Goal: Task Accomplishment & Management: Use online tool/utility

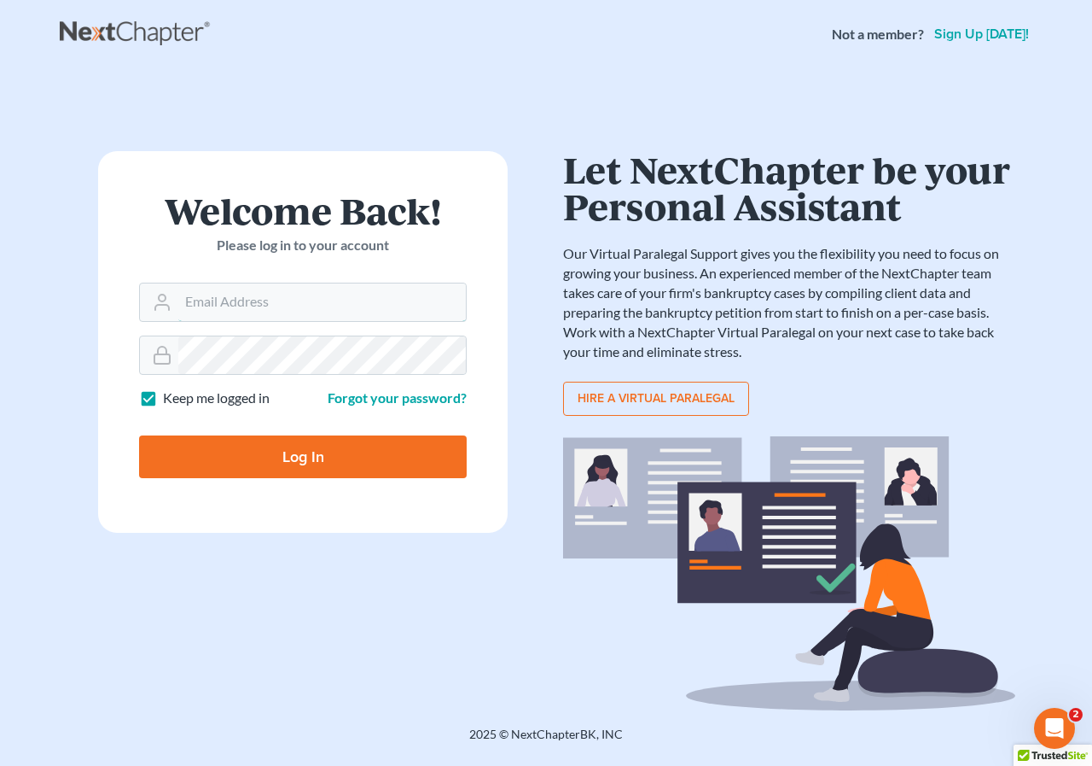
type input "[PERSON_NAME][EMAIL_ADDRESS][DOMAIN_NAME]"
click at [301, 454] on input "Log In" at bounding box center [303, 456] width 328 height 43
type input "Thinking..."
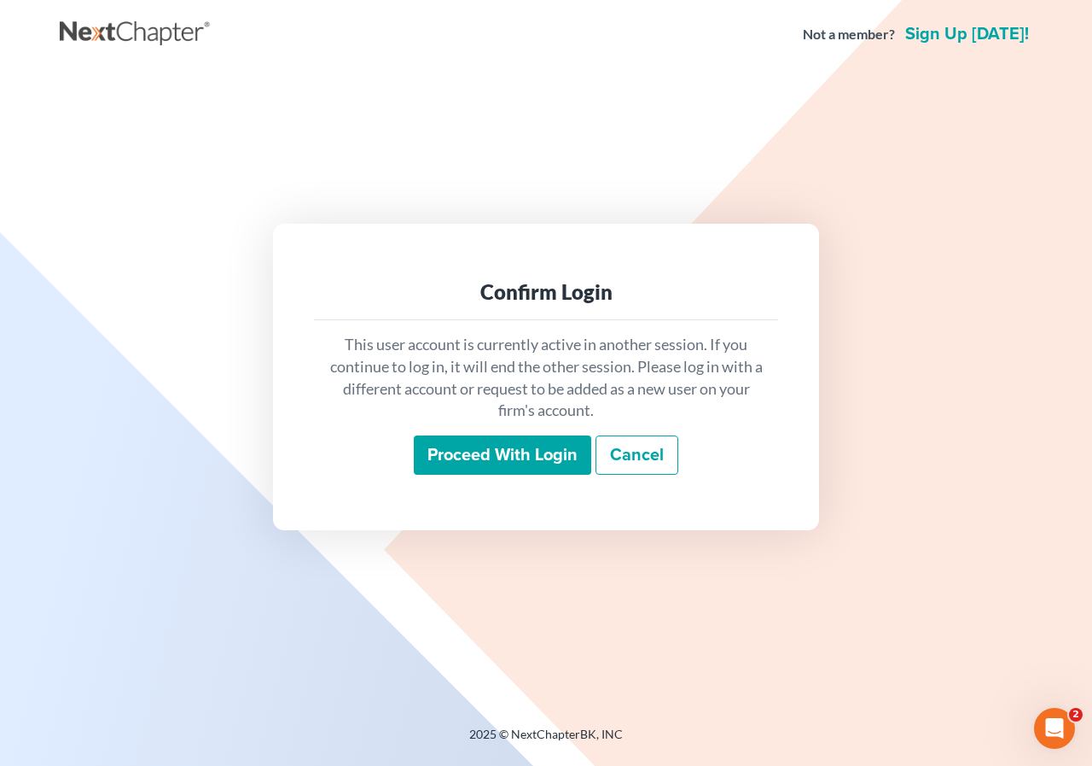
click at [506, 460] on input "Proceed with login" at bounding box center [503, 454] width 178 height 39
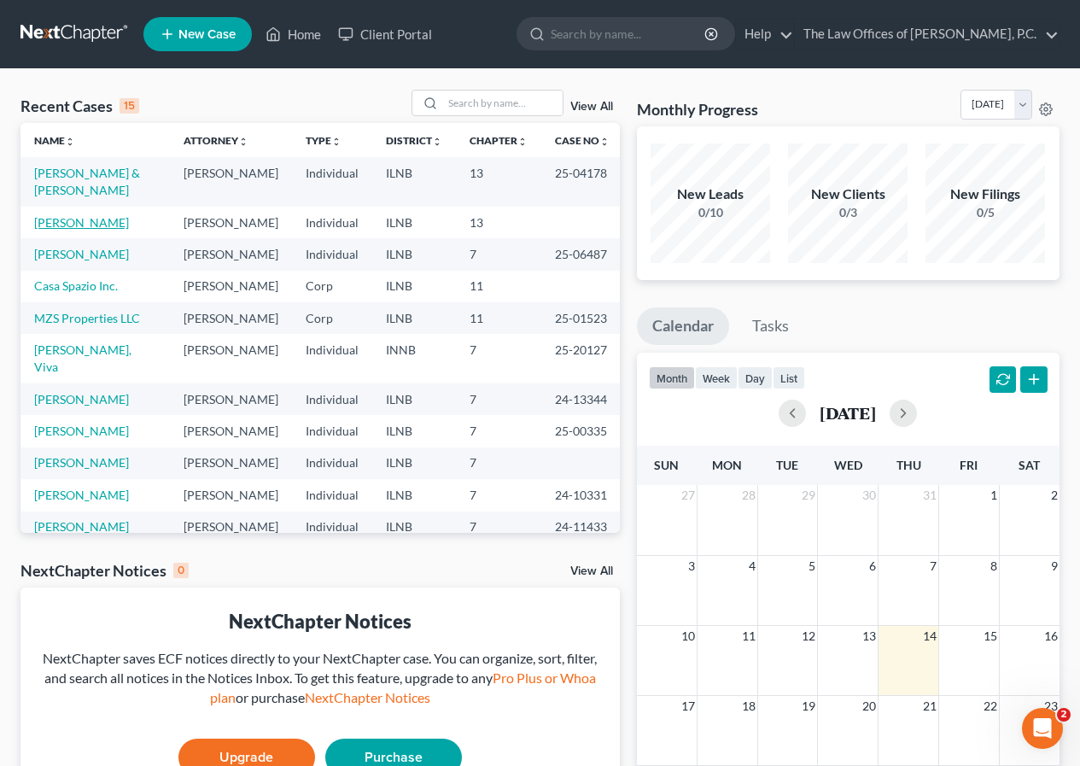
click at [87, 215] on link "[PERSON_NAME]" at bounding box center [81, 222] width 95 height 15
click at [86, 215] on link "[PERSON_NAME]" at bounding box center [81, 222] width 95 height 15
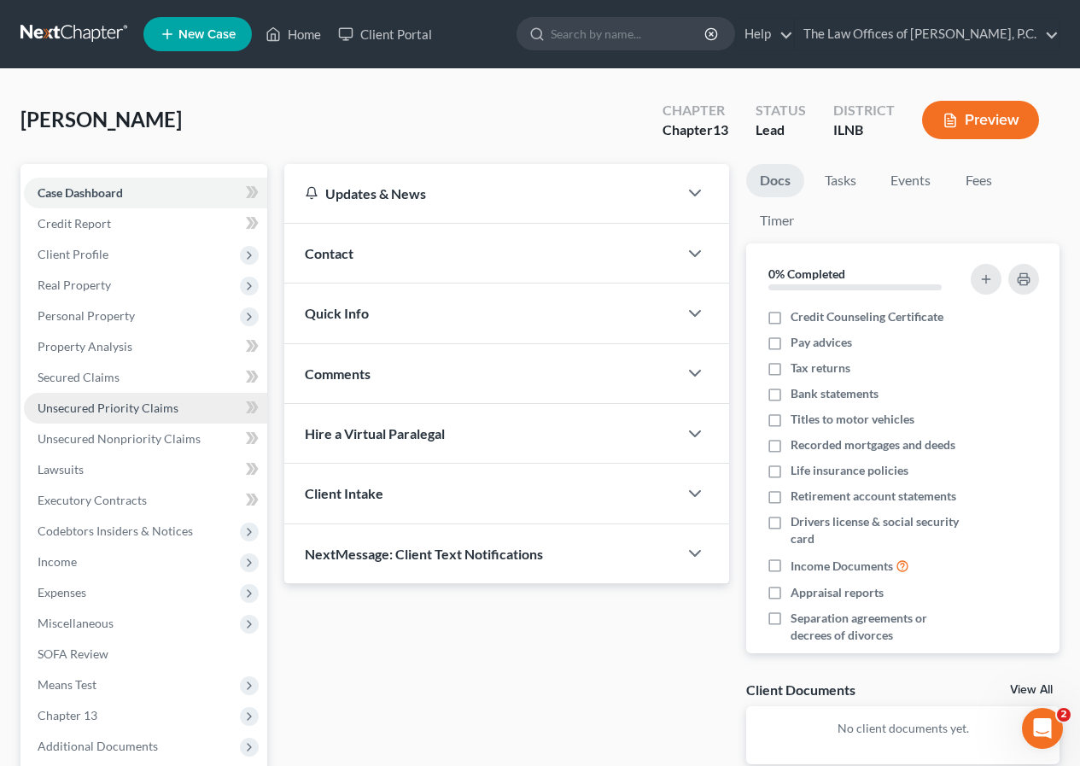
click at [151, 405] on span "Unsecured Priority Claims" at bounding box center [108, 407] width 141 height 15
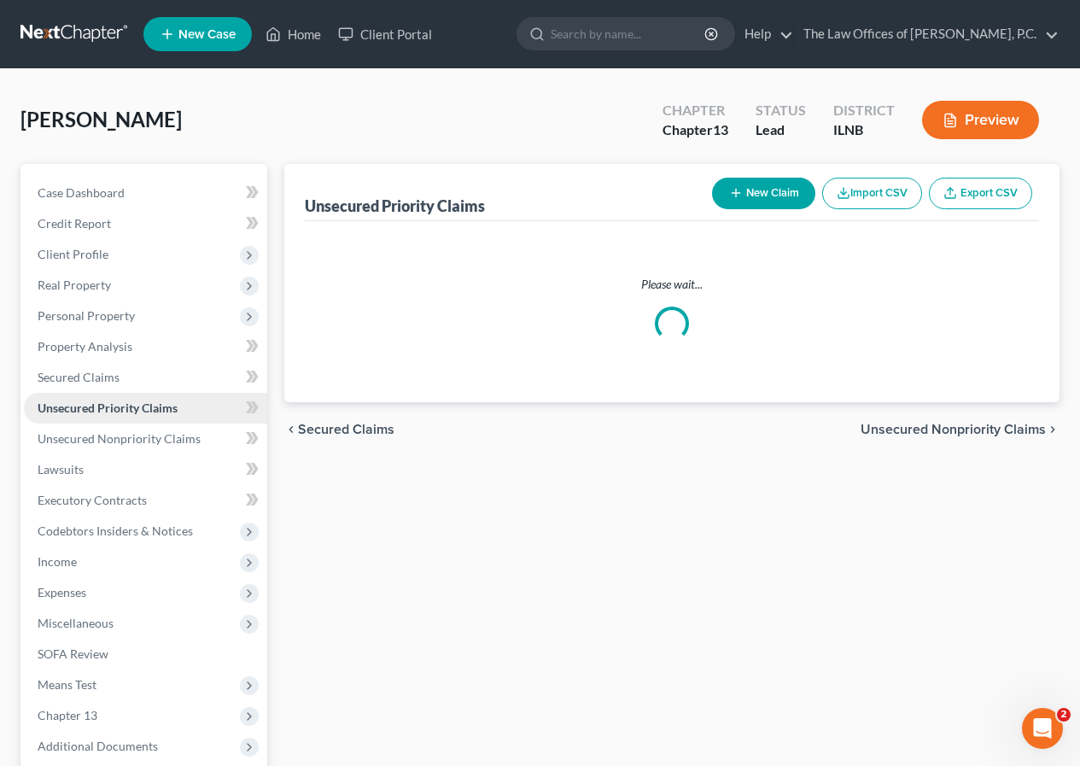
click at [151, 405] on span "Unsecured Priority Claims" at bounding box center [108, 407] width 140 height 15
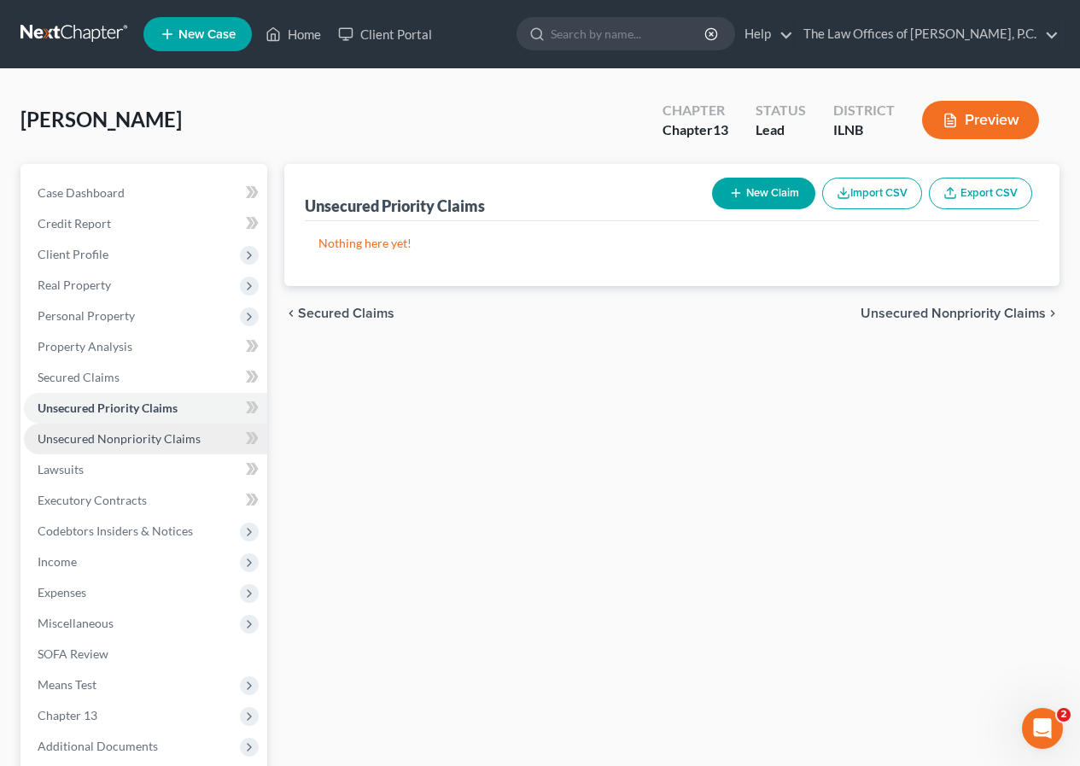
click at [135, 437] on span "Unsecured Nonpriority Claims" at bounding box center [119, 438] width 163 height 15
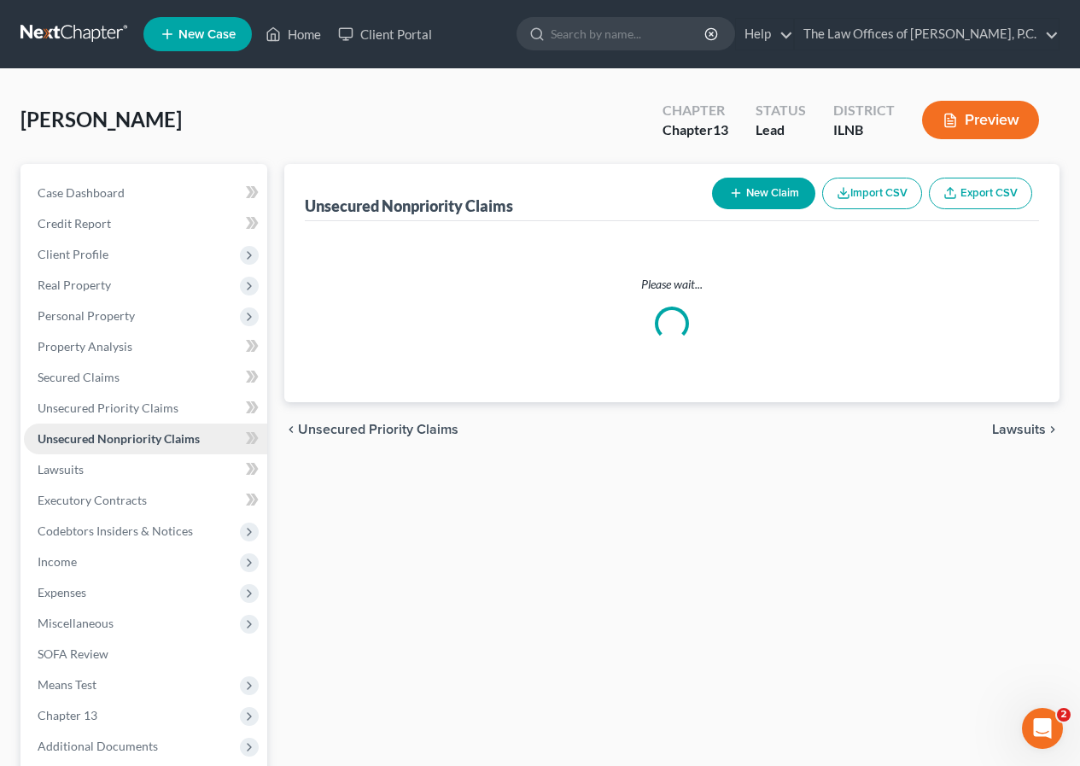
click at [135, 437] on span "Unsecured Nonpriority Claims" at bounding box center [119, 438] width 162 height 15
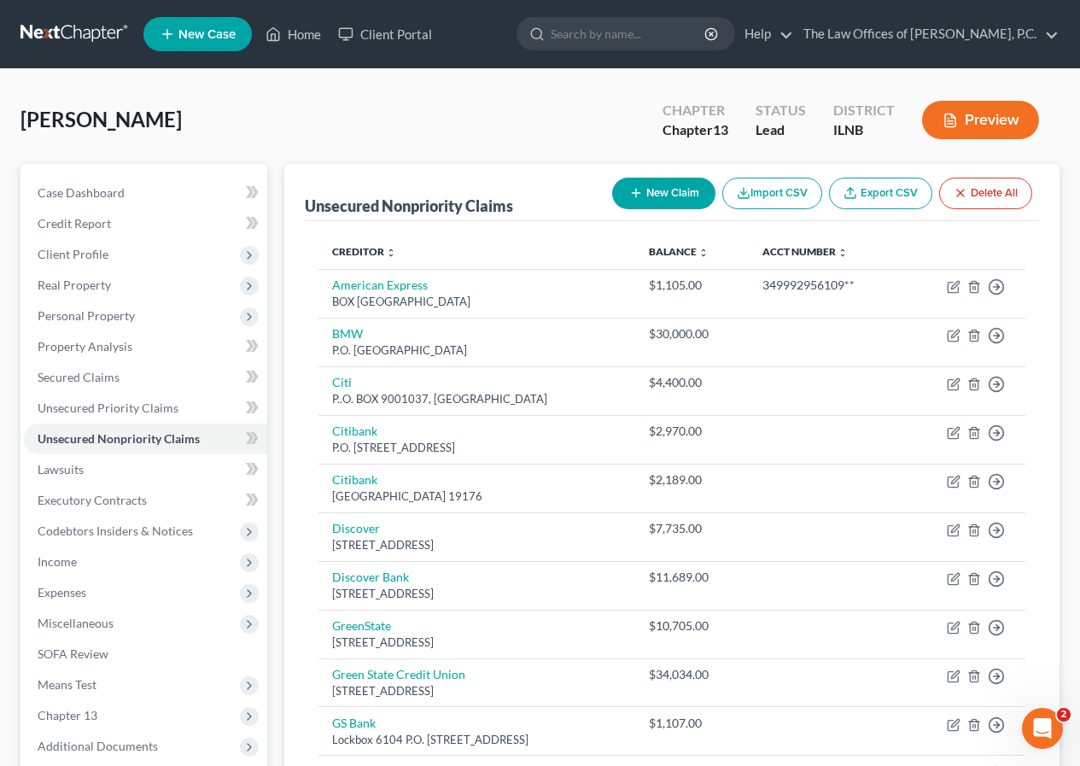
click at [655, 185] on button "New Claim" at bounding box center [663, 194] width 103 height 32
select select "0"
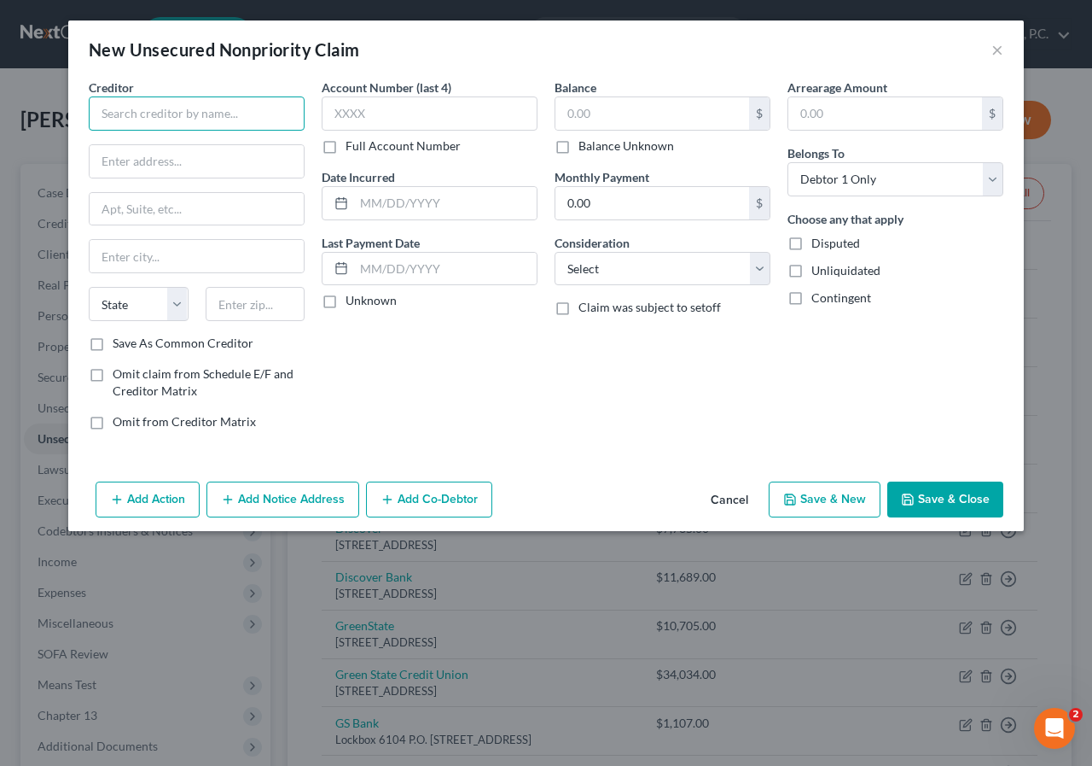
click at [153, 121] on input "text" at bounding box center [197, 113] width 216 height 34
type input "SBA"
click at [603, 118] on input "text" at bounding box center [653, 113] width 194 height 32
type input "450,000"
click at [953, 496] on button "Save & Close" at bounding box center [946, 499] width 116 height 36
